Goal: Information Seeking & Learning: Learn about a topic

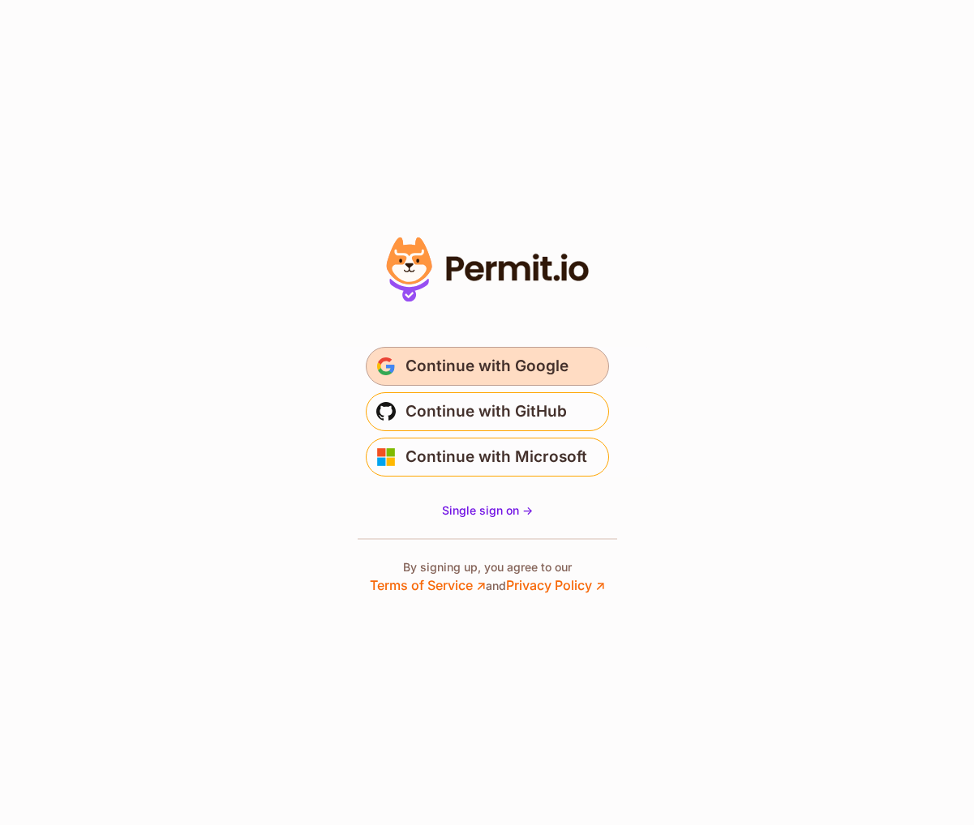
click at [525, 347] on button "Continue with Google" at bounding box center [487, 366] width 243 height 39
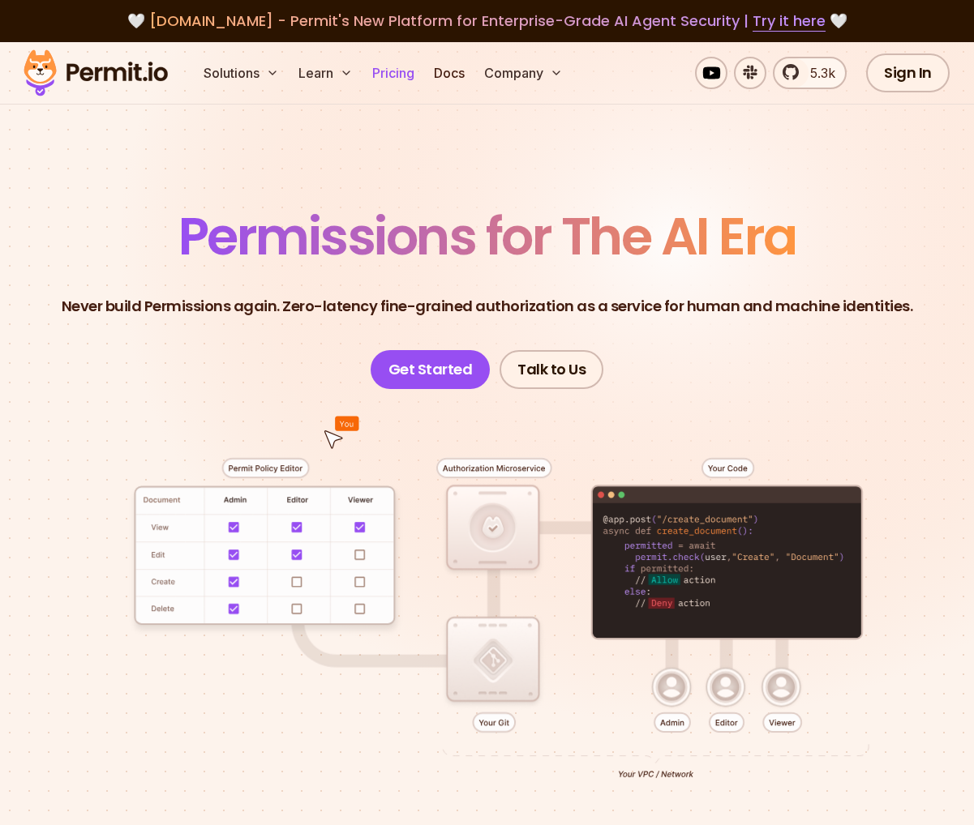
click at [400, 78] on link "Pricing" at bounding box center [393, 73] width 55 height 32
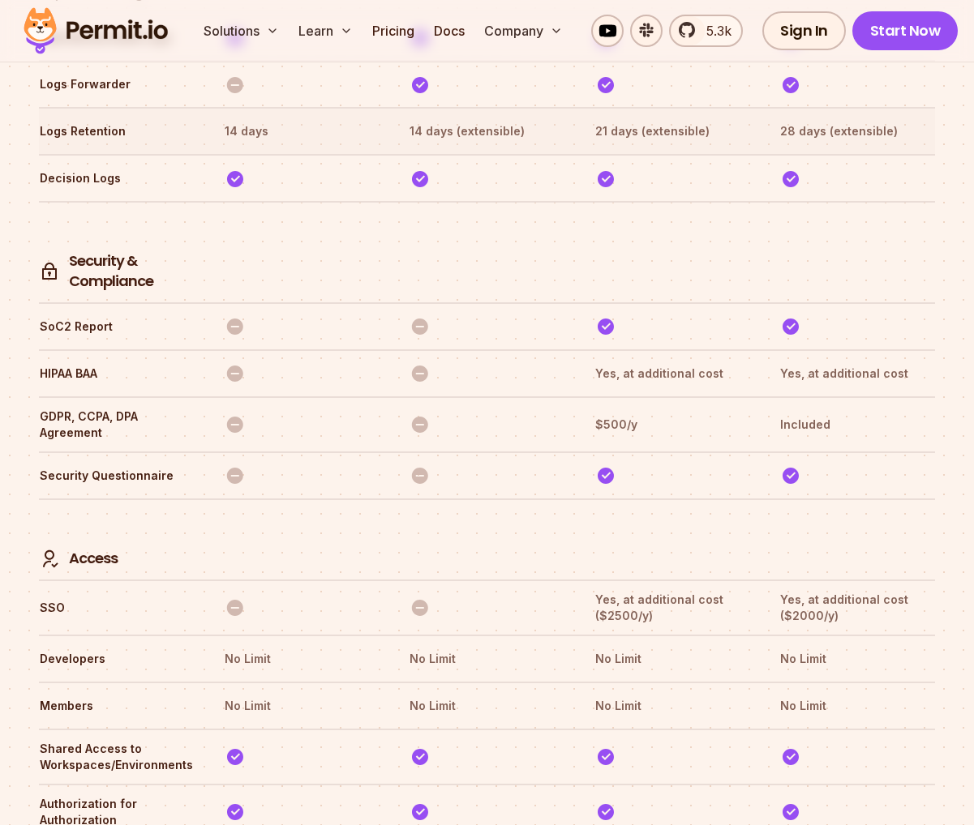
scroll to position [4927, 0]
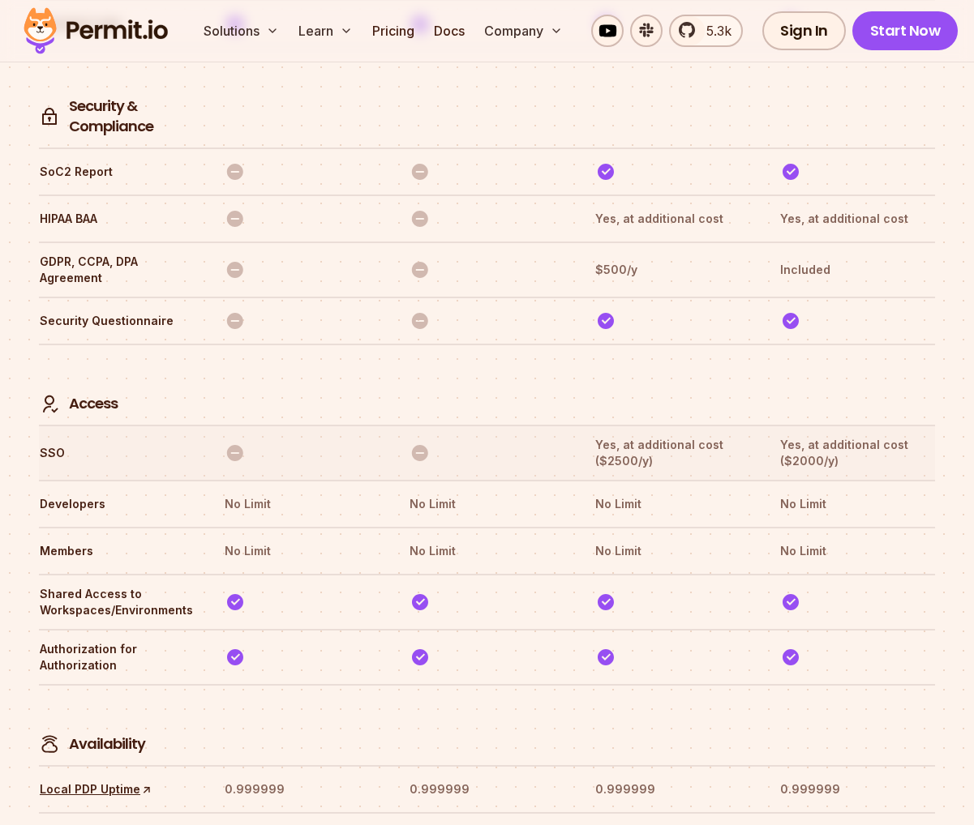
click at [793, 436] on th "Yes, at additional cost ($2000/y)" at bounding box center [857, 453] width 156 height 34
drag, startPoint x: 785, startPoint y: 411, endPoint x: 839, endPoint y: 415, distance: 54.5
click at [841, 436] on th "Yes, at additional cost ($2000/y)" at bounding box center [857, 453] width 156 height 34
copy th "$2000/y)"
